Goal: Browse casually

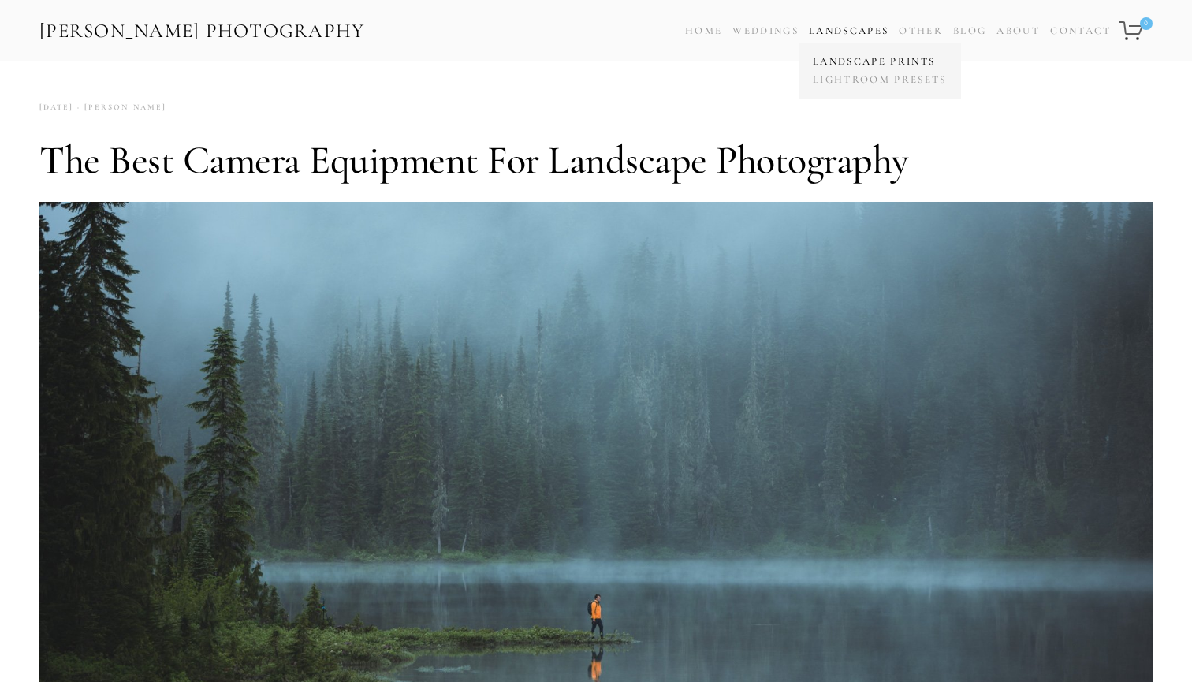
click at [889, 60] on link "Landscape Prints" at bounding box center [880, 62] width 142 height 18
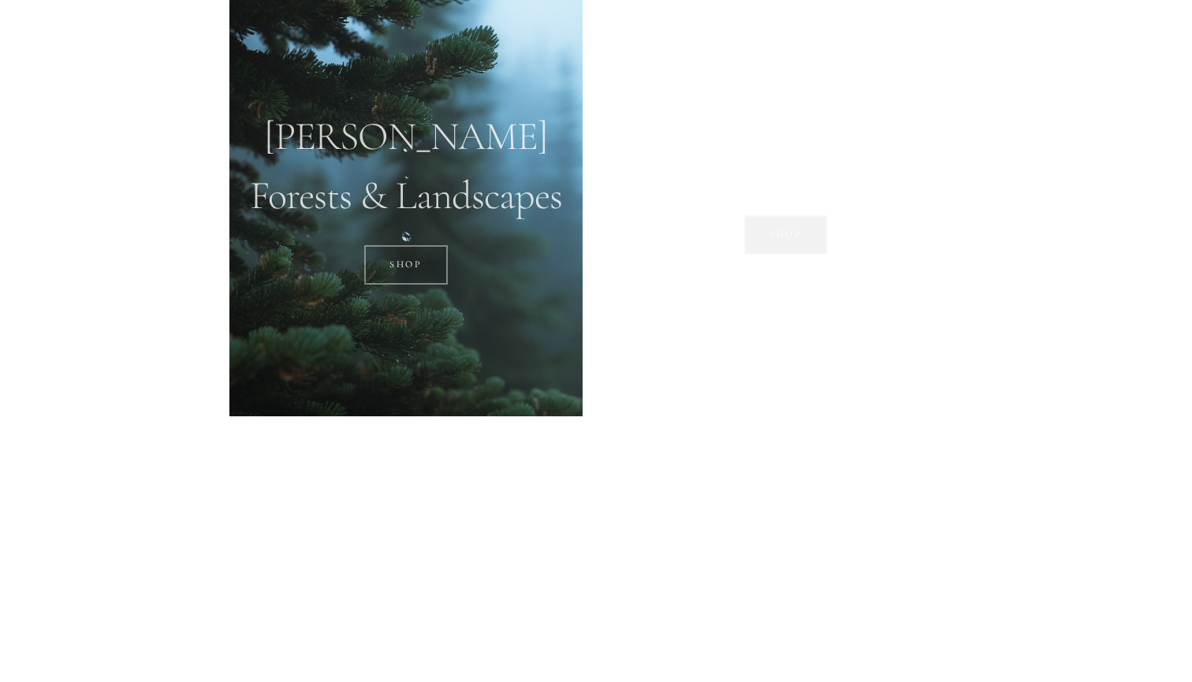
scroll to position [1227, 0]
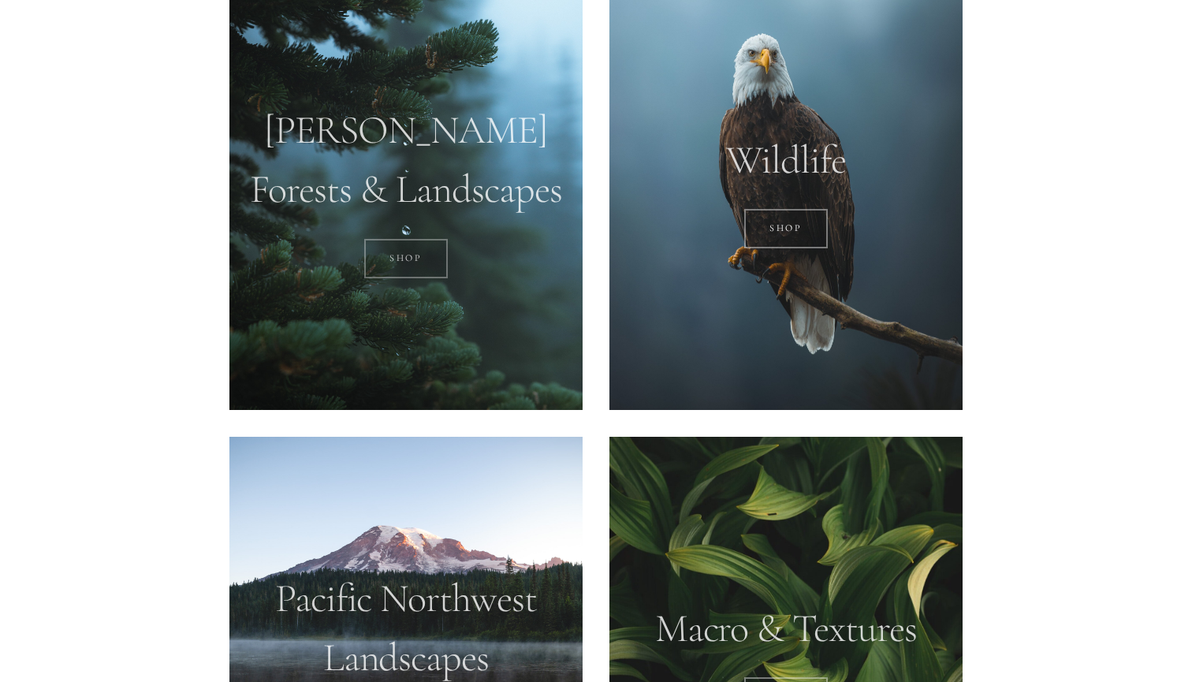
click at [414, 260] on link "SHOP" at bounding box center [406, 258] width 84 height 39
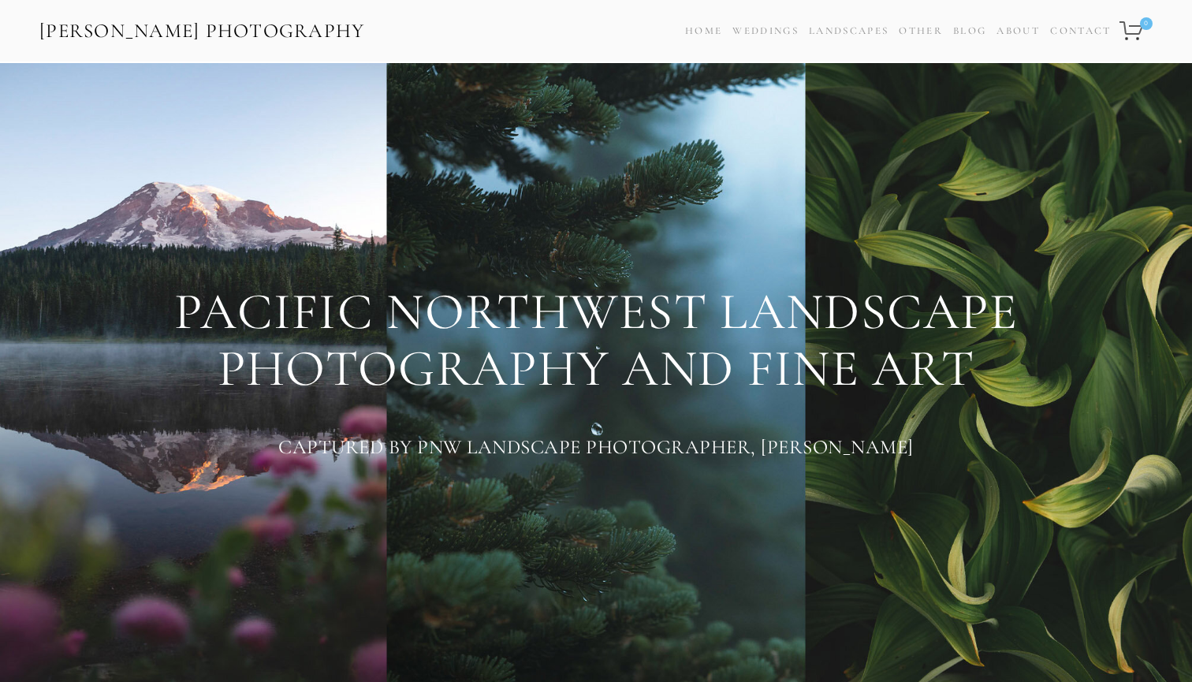
scroll to position [0, 0]
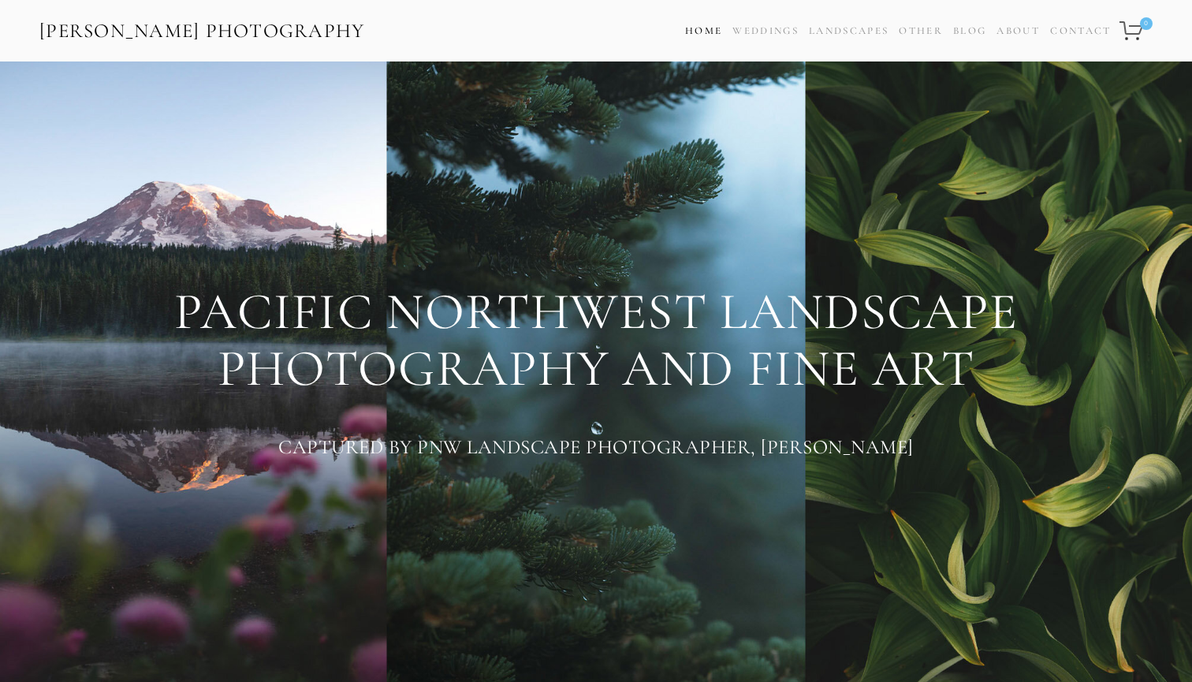
click at [700, 28] on link "Home" at bounding box center [703, 31] width 37 height 23
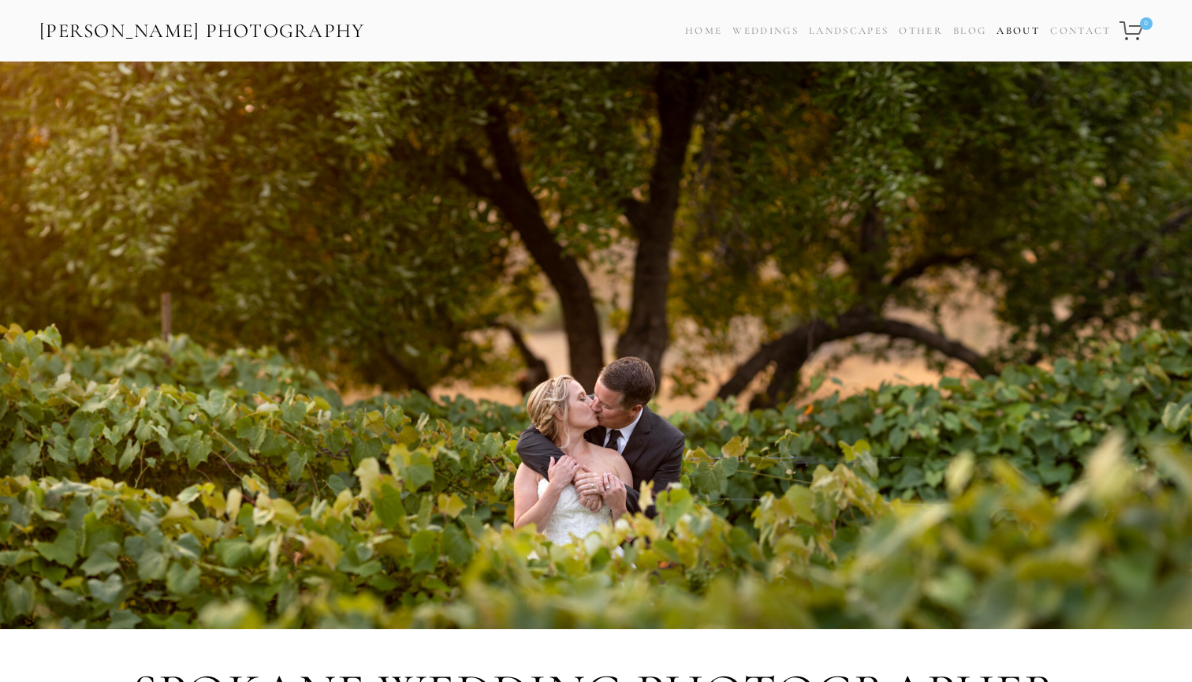
click at [1017, 31] on link "About" at bounding box center [1017, 31] width 43 height 23
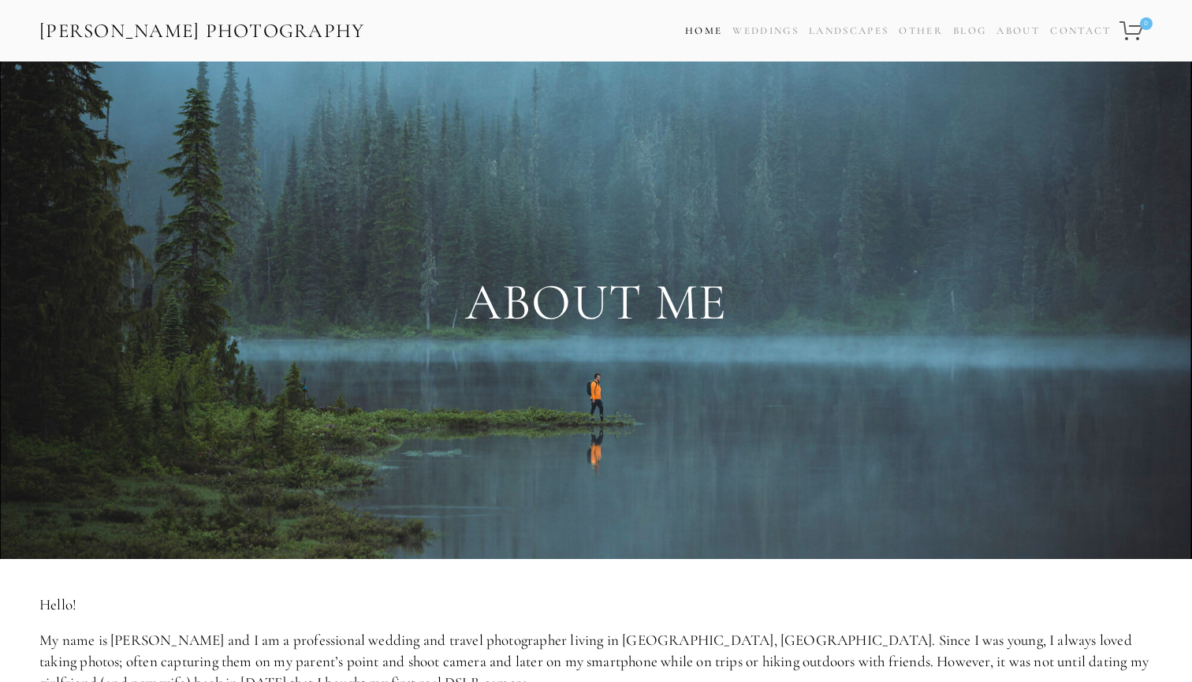
click at [703, 30] on link "Home" at bounding box center [703, 31] width 37 height 23
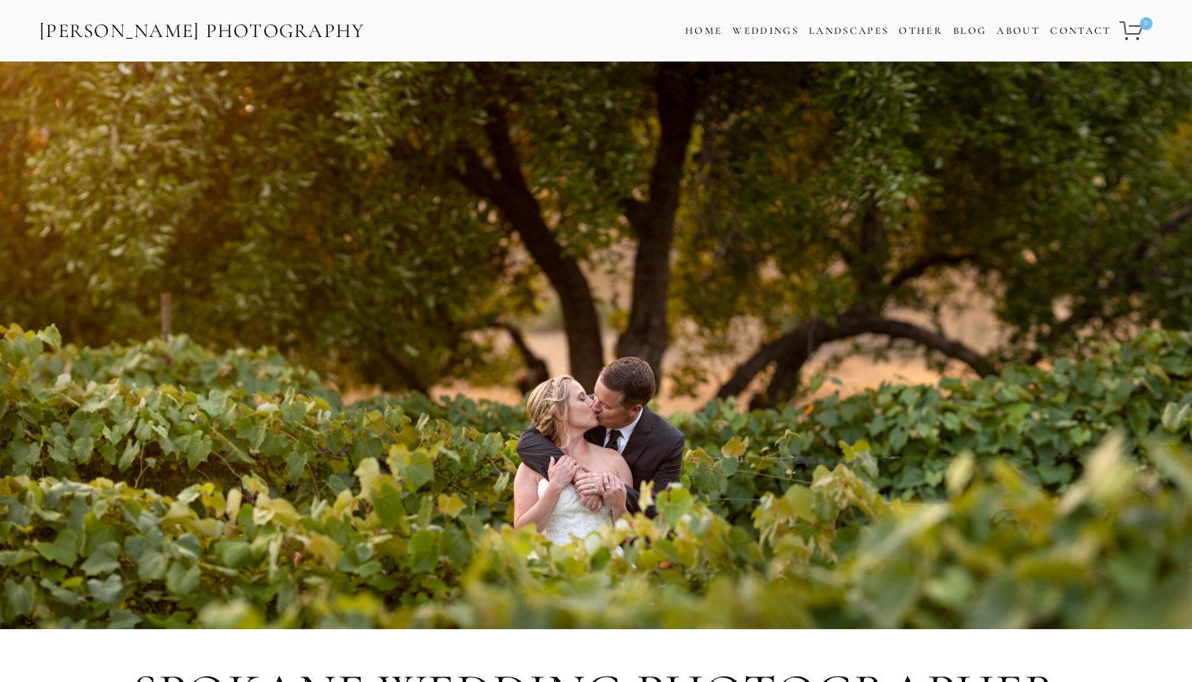
click at [1153, 2] on div "[PERSON_NAME] Photography Cart 0 Home Weddings Information & Pricing Wedding Po…" at bounding box center [596, 30] width 1192 height 61
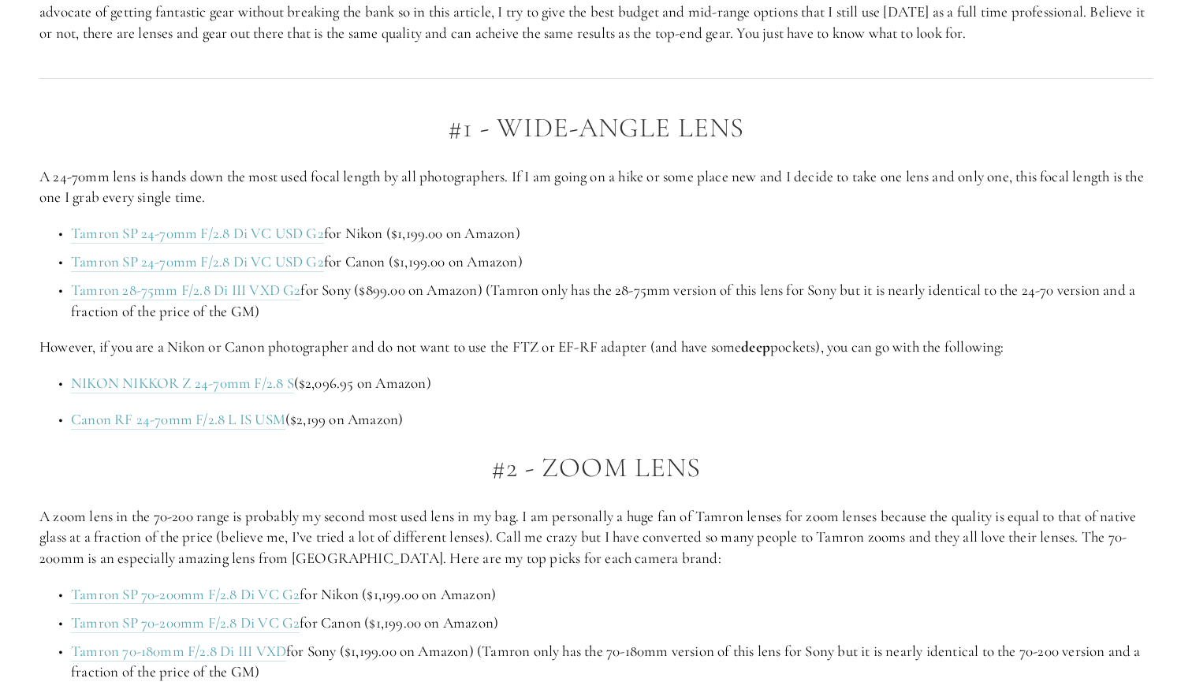
scroll to position [1004, 0]
